Goal: Information Seeking & Learning: Understand process/instructions

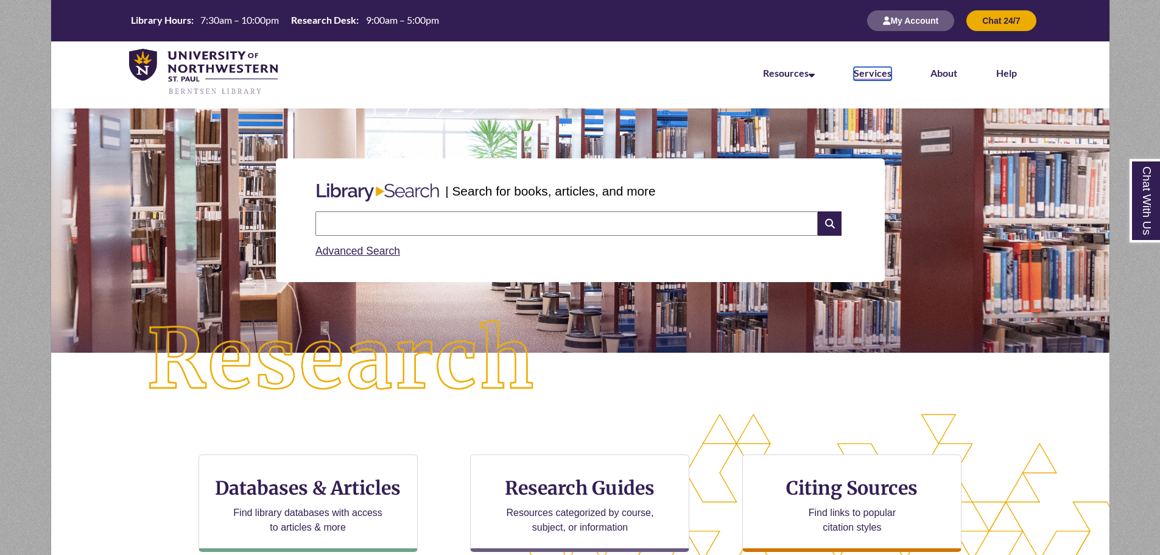
click at [875, 72] on link "Services" at bounding box center [872, 73] width 38 height 13
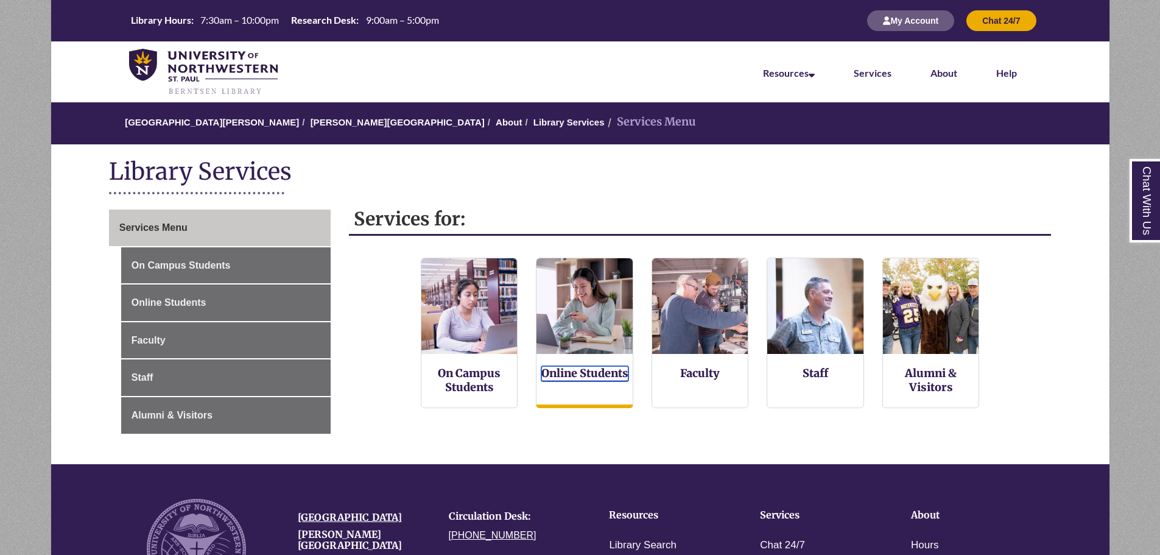
click at [583, 371] on link "Online Students" at bounding box center [584, 373] width 87 height 15
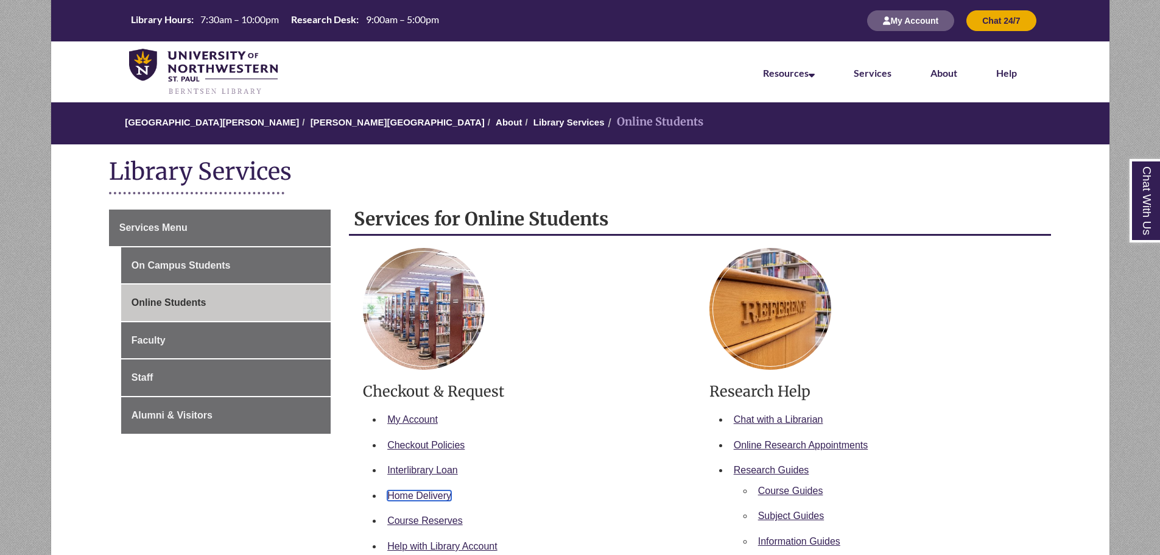
click at [436, 490] on link "Home Delivery" at bounding box center [419, 495] width 64 height 10
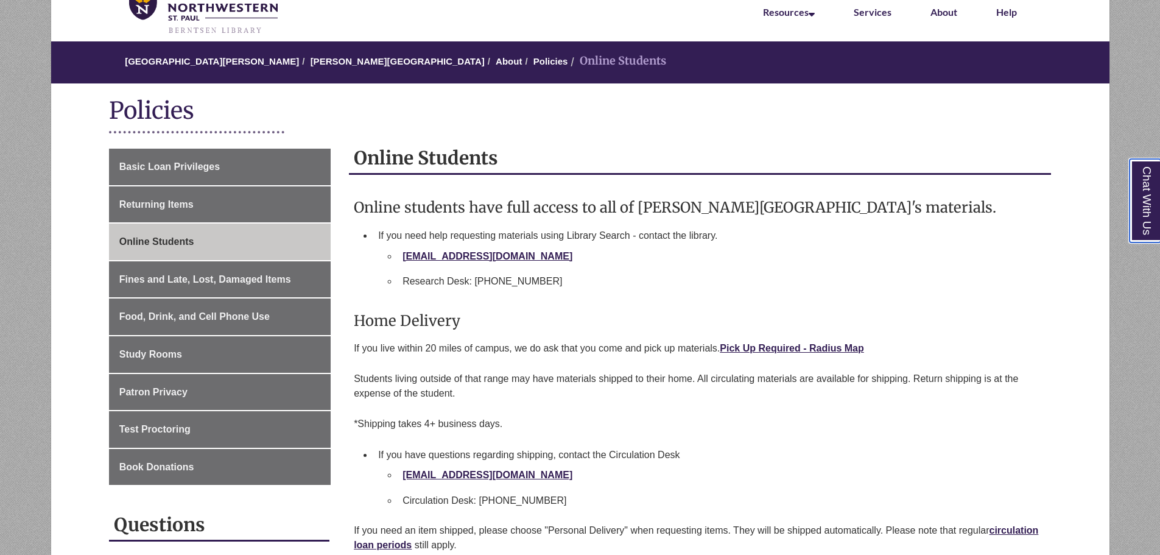
scroll to position [122, 0]
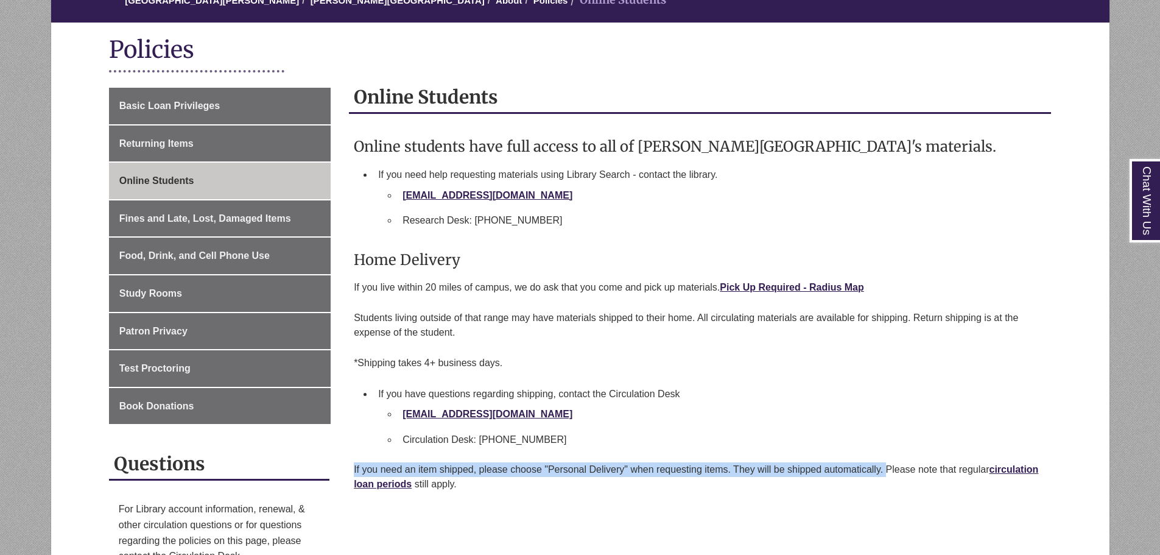
drag, startPoint x: 350, startPoint y: 469, endPoint x: 888, endPoint y: 465, distance: 537.5
click at [888, 465] on div "Online students have full access to all of Berntsen Library's materials. If you…" at bounding box center [700, 313] width 702 height 387
copy p "If you need an item shipped, please choose "Personal Delivery" when requesting …"
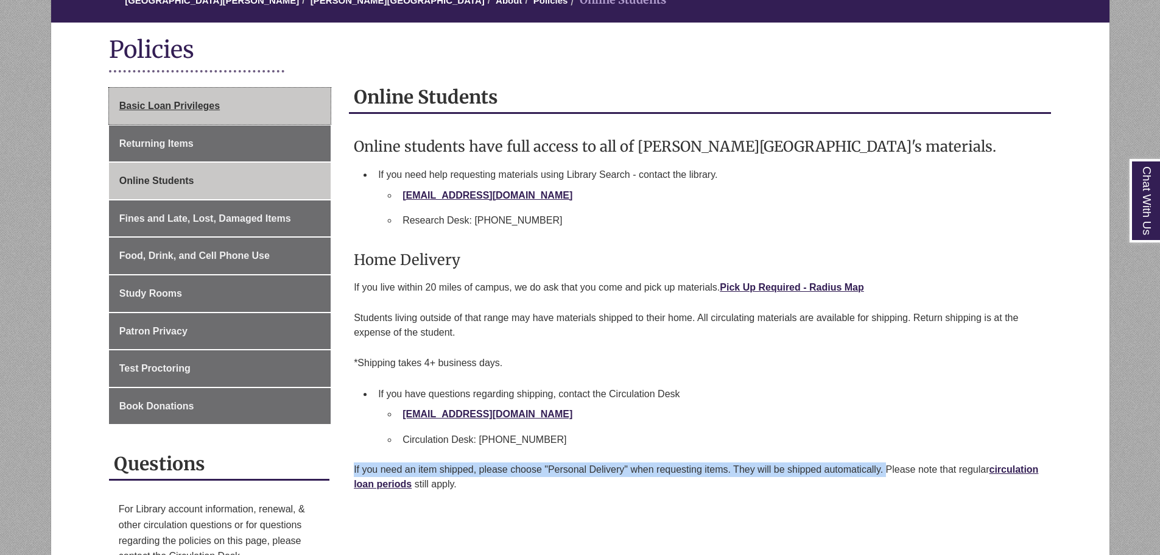
click at [202, 111] on span "Basic Loan Privileges" at bounding box center [169, 105] width 100 height 10
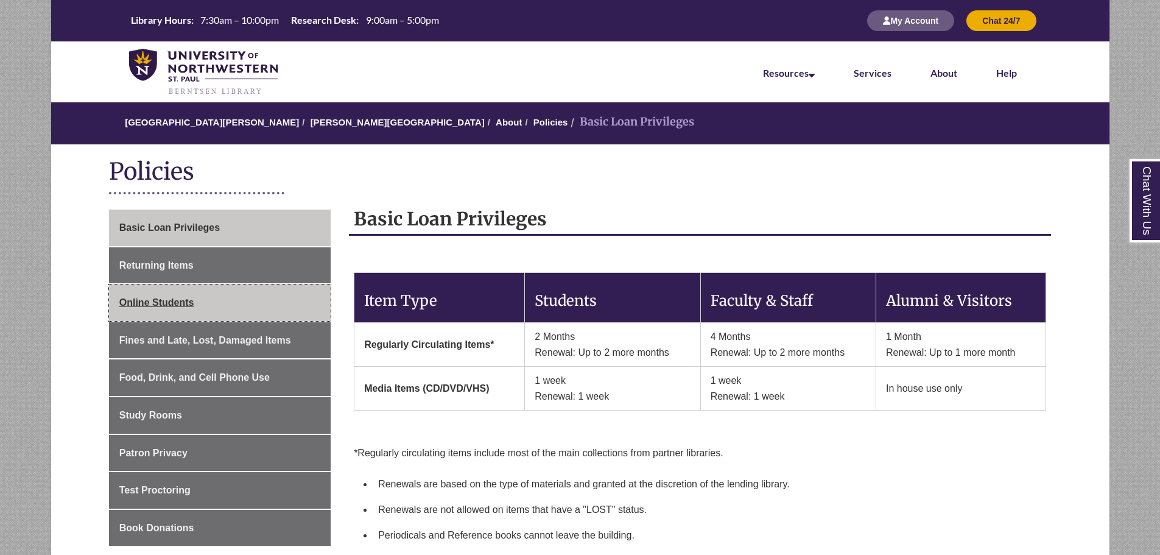
click at [189, 299] on span "Online Students" at bounding box center [156, 302] width 75 height 10
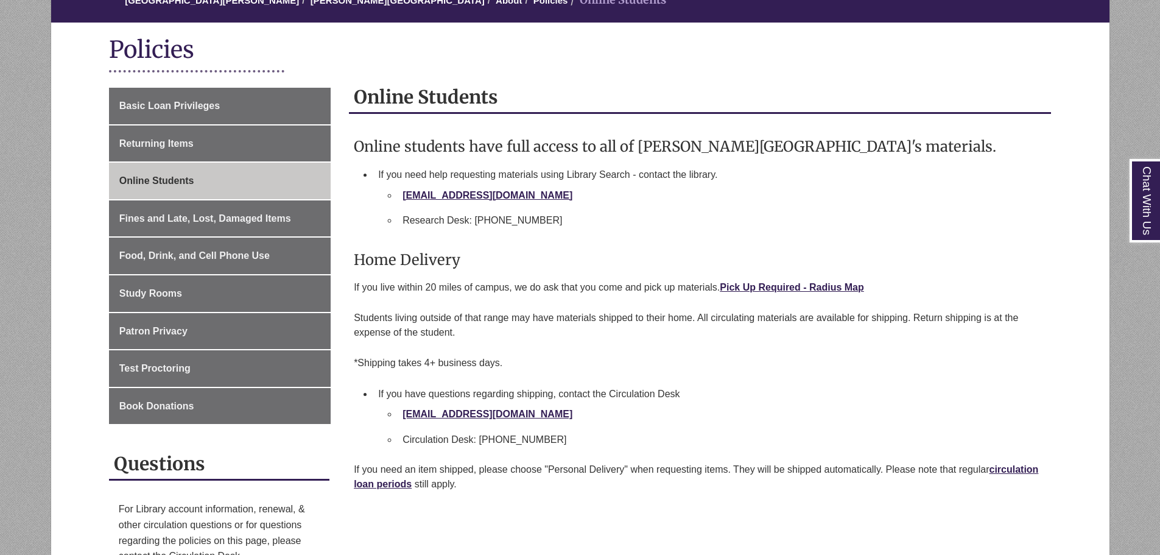
scroll to position [304, 0]
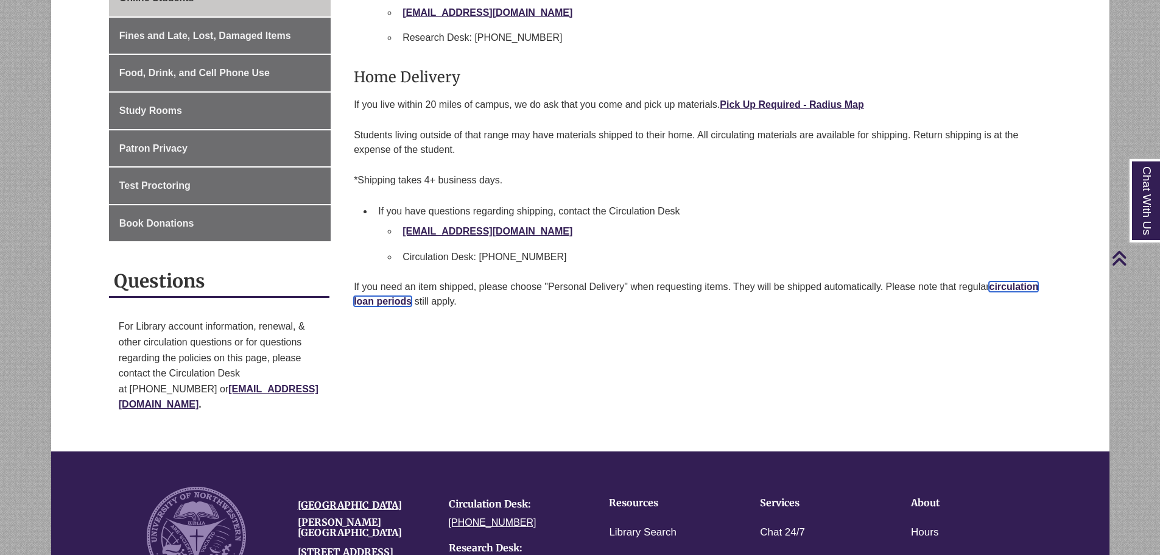
click at [369, 300] on link "circulation loan periods" at bounding box center [696, 293] width 684 height 25
